Goal: Task Accomplishment & Management: Manage account settings

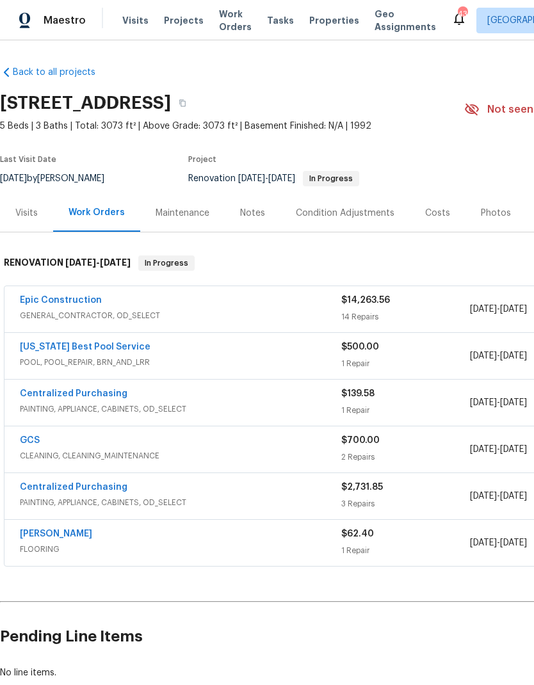
click at [136, 20] on span "Visits" at bounding box center [135, 20] width 26 height 13
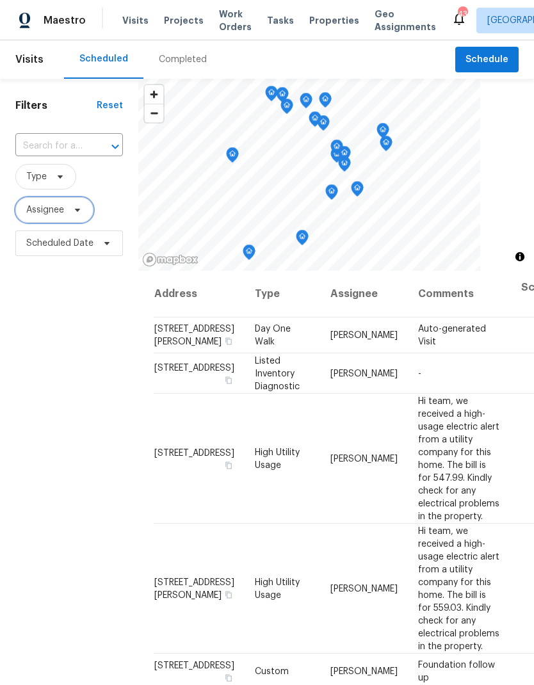
click at [75, 214] on icon at bounding box center [77, 210] width 10 height 10
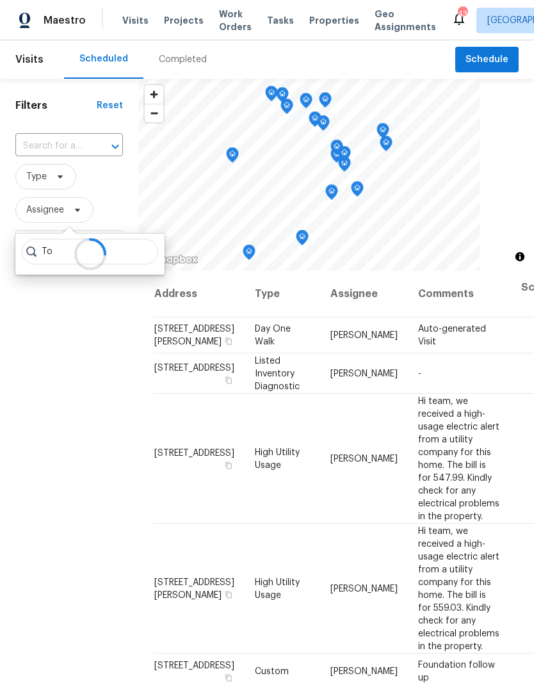
type input "T"
click at [86, 243] on icon at bounding box center [89, 254] width 39 height 39
click at [103, 255] on icon at bounding box center [89, 254] width 35 height 35
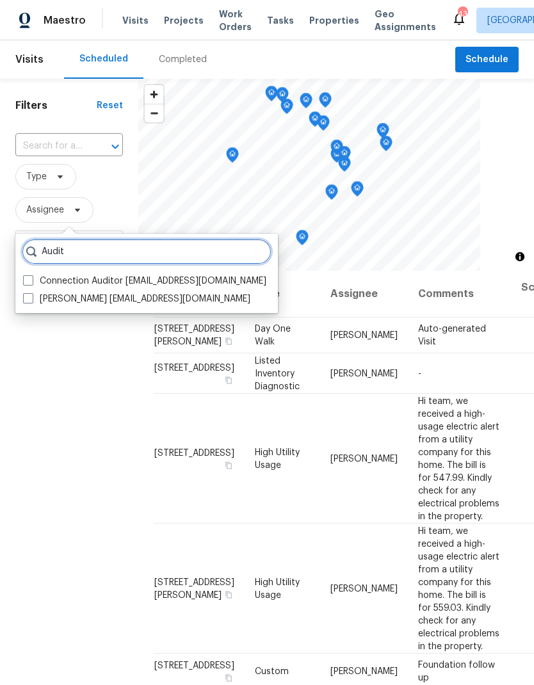
click at [93, 252] on input "Audit" at bounding box center [147, 252] width 250 height 26
type input "A"
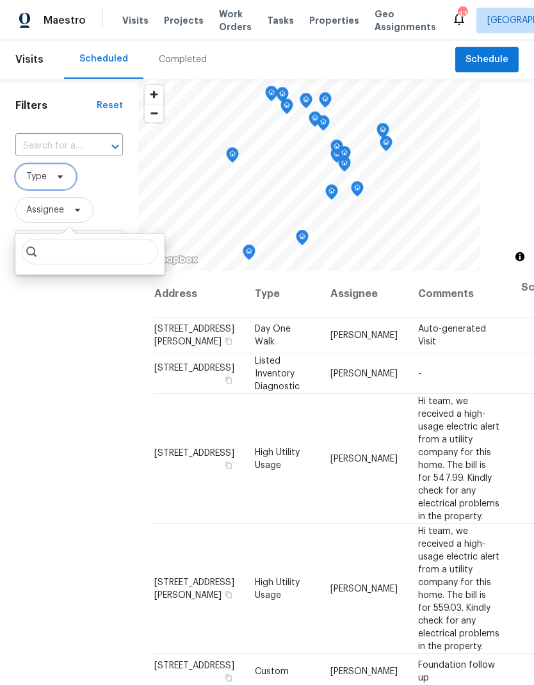
click at [63, 176] on icon at bounding box center [60, 177] width 10 height 10
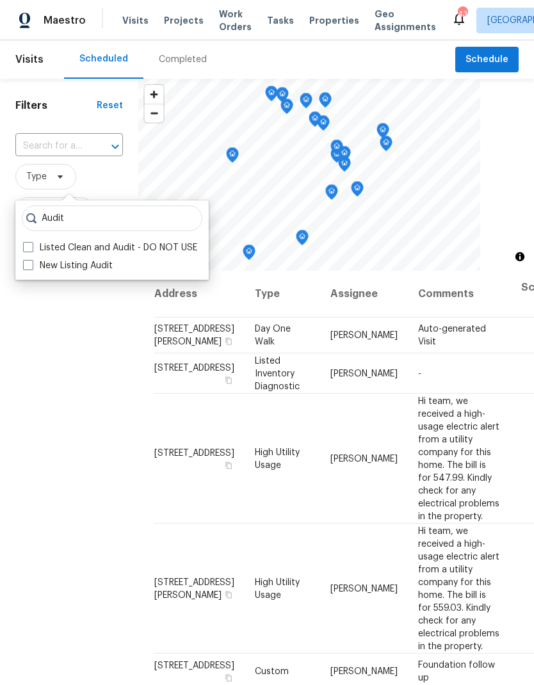
type input "Audit"
click at [30, 265] on span at bounding box center [28, 265] width 10 height 10
click at [30, 265] on input "New Listing Audit" at bounding box center [27, 263] width 8 height 8
checkbox input "true"
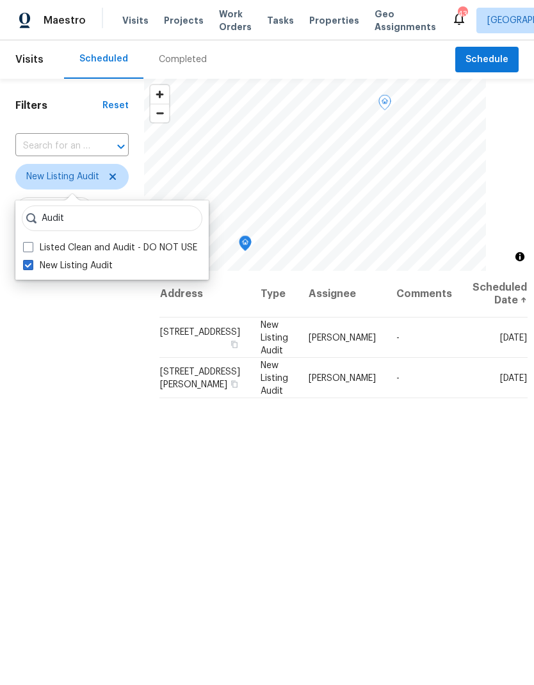
click at [0, 0] on icon at bounding box center [0, 0] width 0 height 0
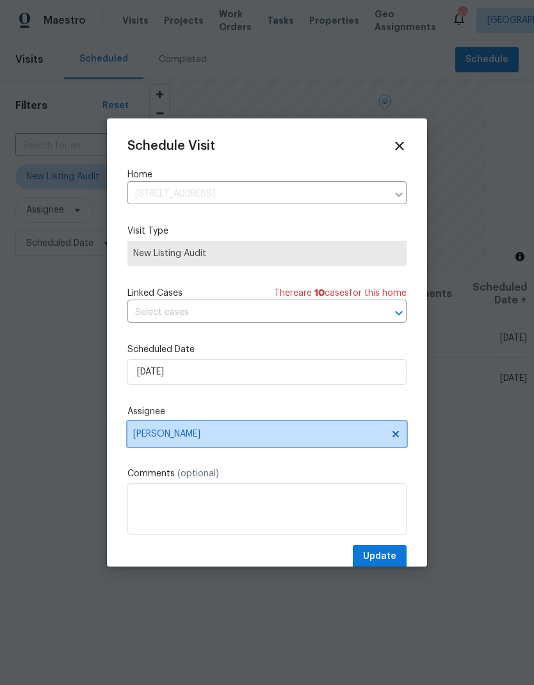
click at [395, 436] on icon at bounding box center [395, 434] width 6 height 6
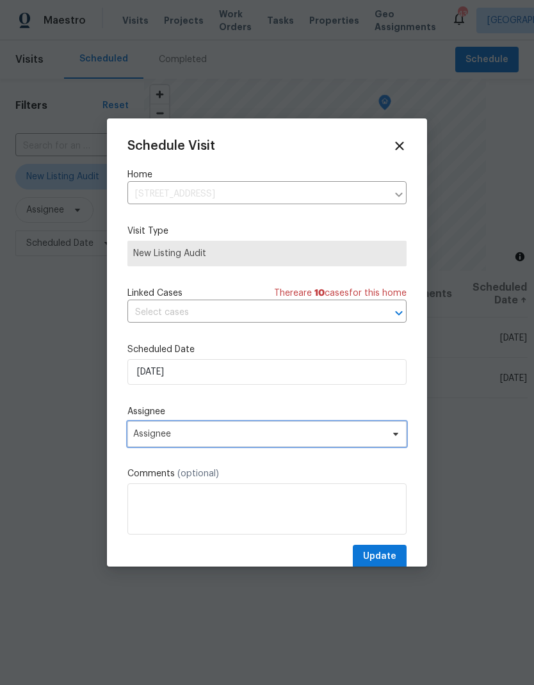
click at [387, 438] on span at bounding box center [394, 434] width 14 height 10
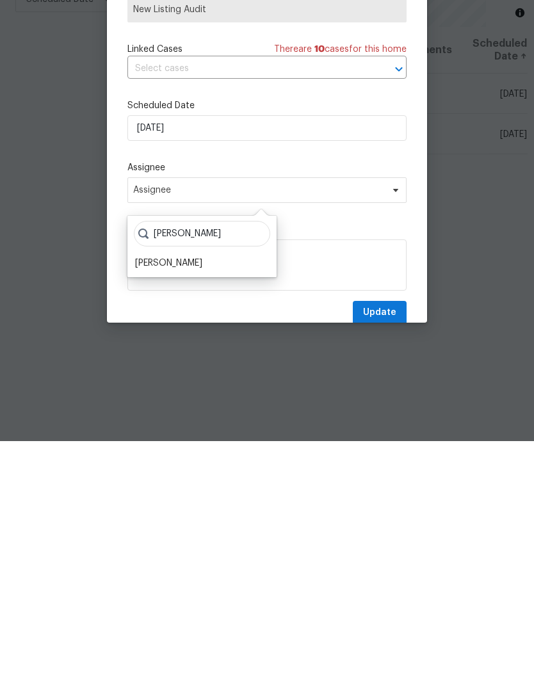
type input "[PERSON_NAME]"
click at [159, 501] on div "[PERSON_NAME]" at bounding box center [168, 507] width 67 height 13
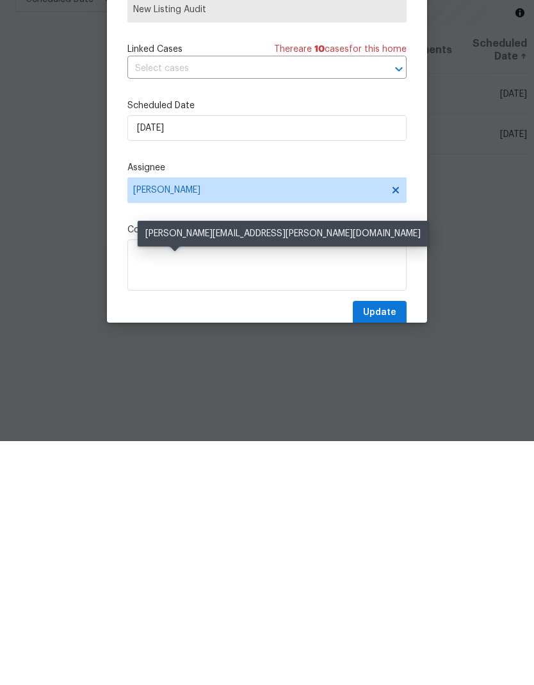
scroll to position [51, 0]
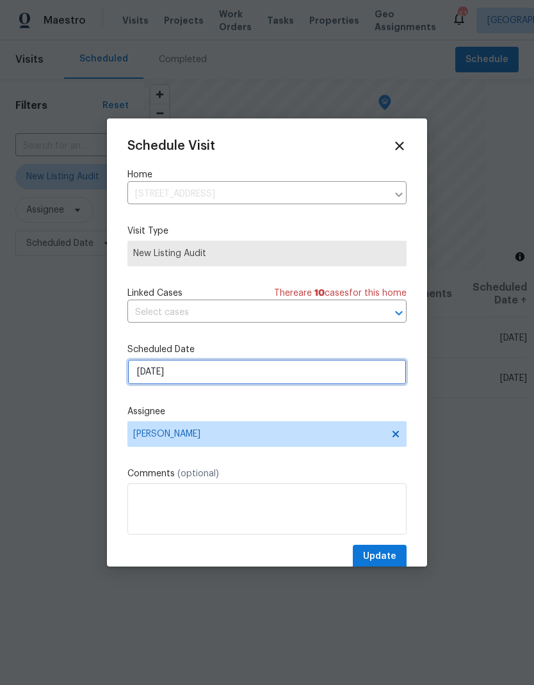
click at [159, 367] on input "[DATE]" at bounding box center [266, 372] width 279 height 26
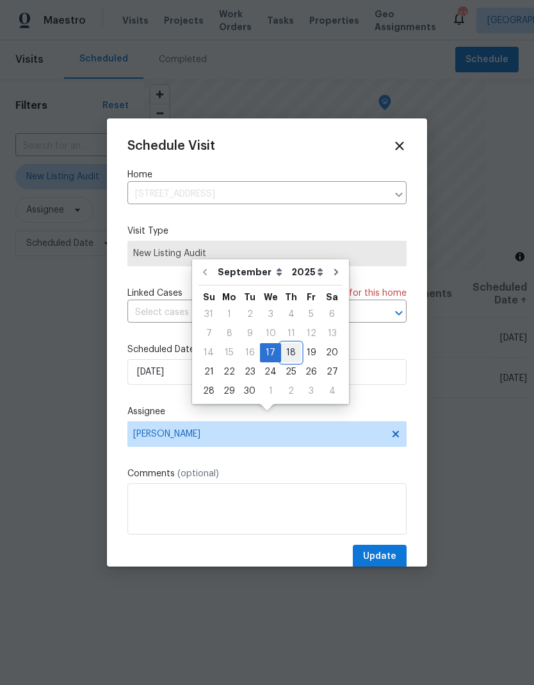
click at [284, 344] on div "18" at bounding box center [291, 353] width 20 height 18
type input "[DATE]"
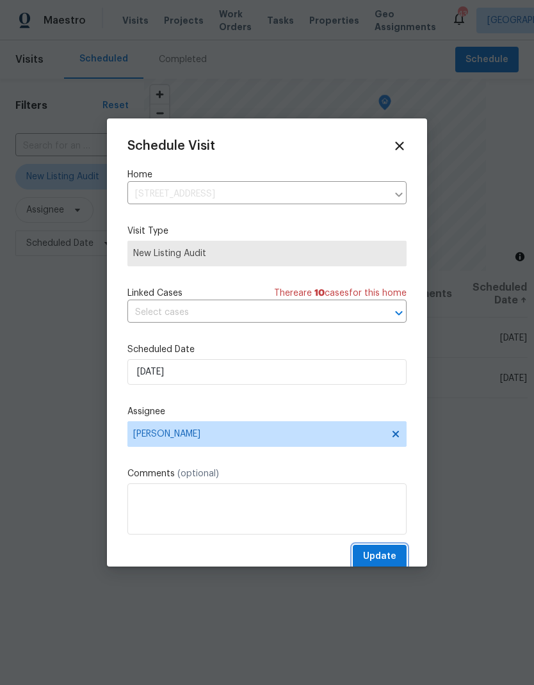
click at [380, 559] on span "Update" at bounding box center [379, 557] width 33 height 16
